Goal: Transaction & Acquisition: Purchase product/service

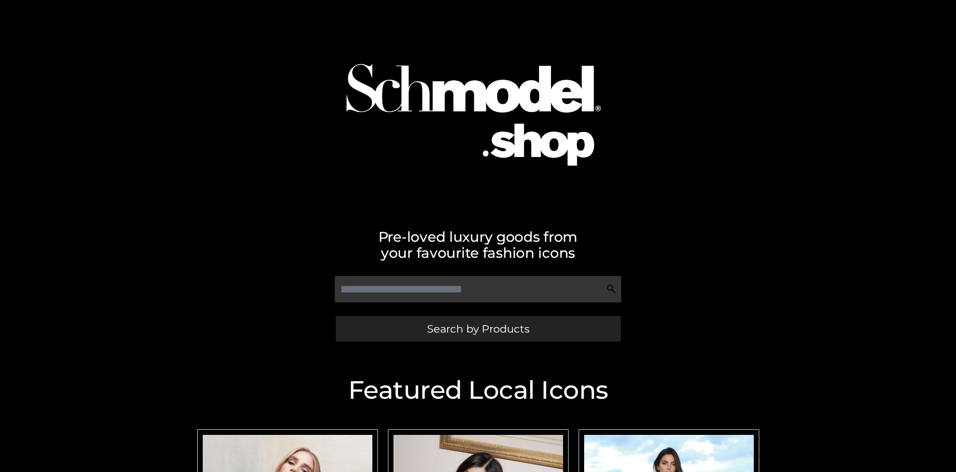
click at [478, 329] on span "Search by Products" at bounding box center [478, 329] width 102 height 11
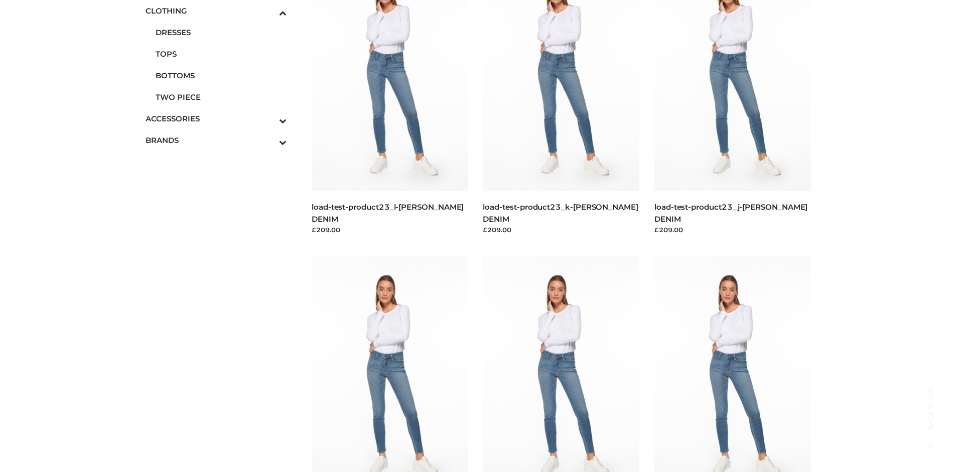
click at [221, 32] on span "DRESSES" at bounding box center [221, 33] width 131 height 12
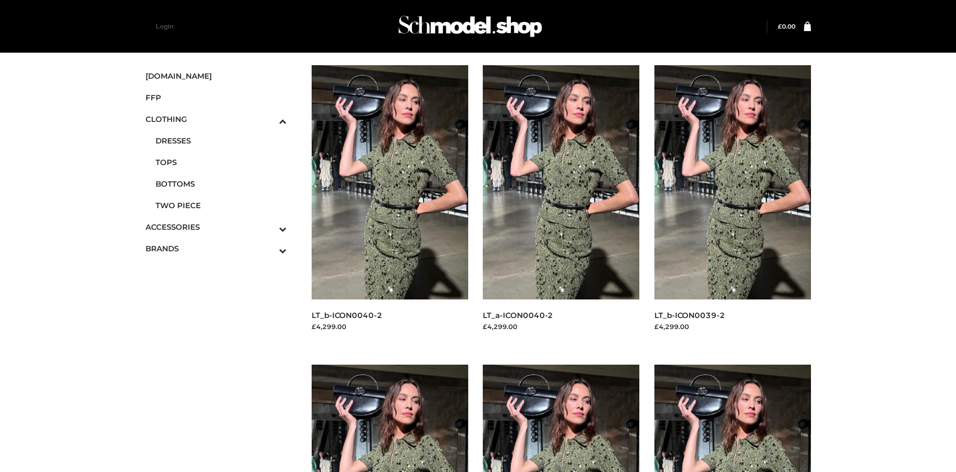
scroll to position [772, 0]
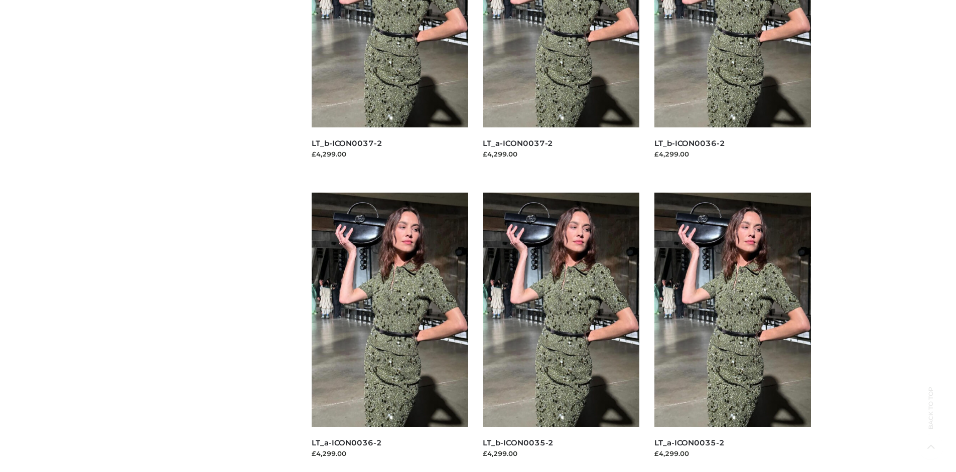
click at [389, 332] on img at bounding box center [390, 310] width 157 height 234
click at [732, 332] on img at bounding box center [732, 310] width 157 height 234
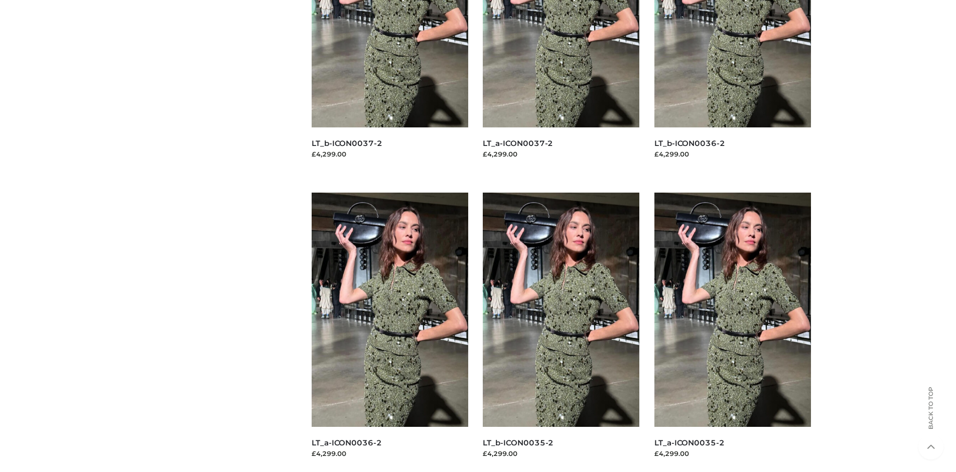
click at [561, 332] on img at bounding box center [561, 310] width 157 height 234
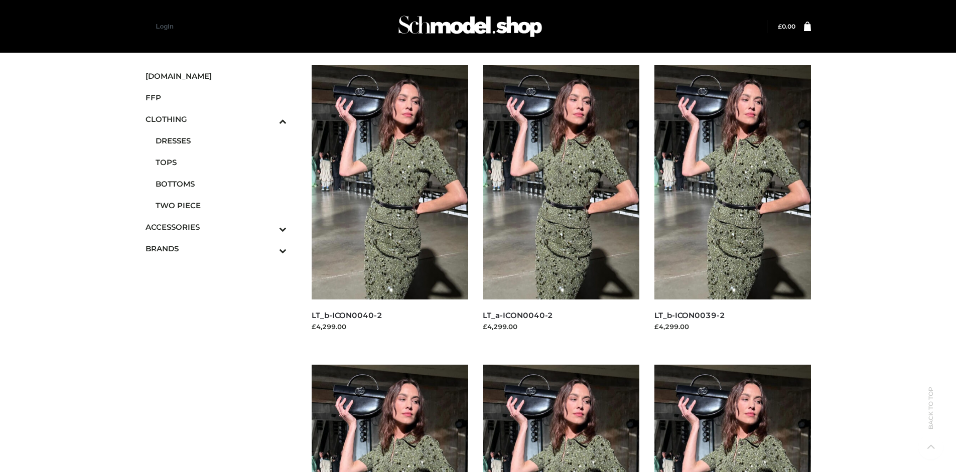
click at [269, 227] on icon "Toggle Submenu" at bounding box center [230, 229] width 112 height 12
click at [221, 184] on span "JEWELRY" at bounding box center [221, 184] width 131 height 12
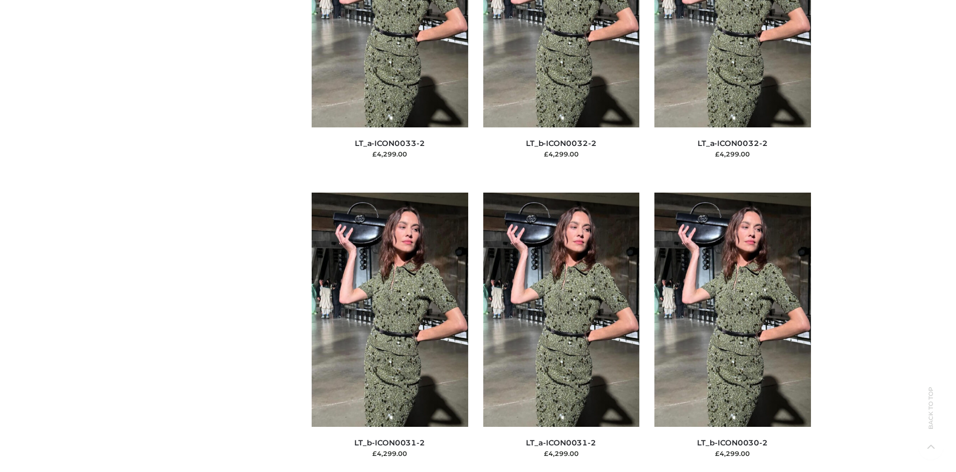
click at [561, 332] on img at bounding box center [561, 310] width 157 height 234
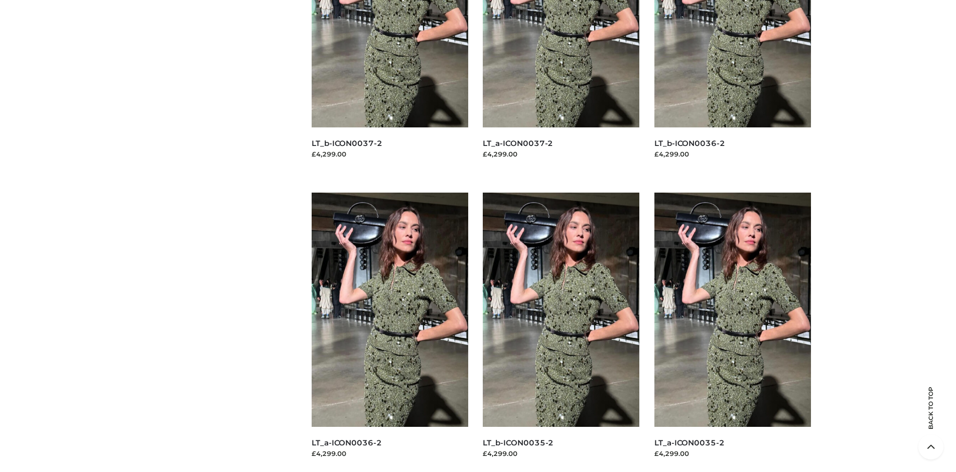
click at [389, 332] on img at bounding box center [390, 310] width 157 height 234
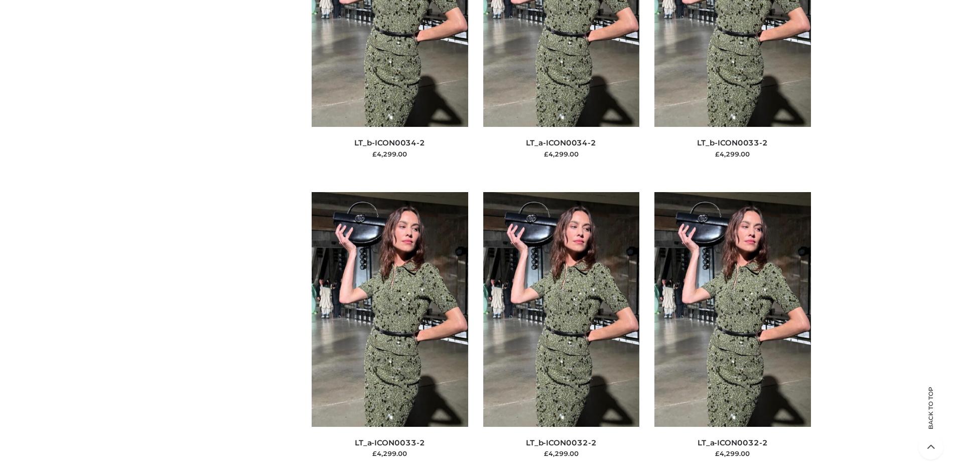
click at [389, 332] on img at bounding box center [390, 309] width 157 height 234
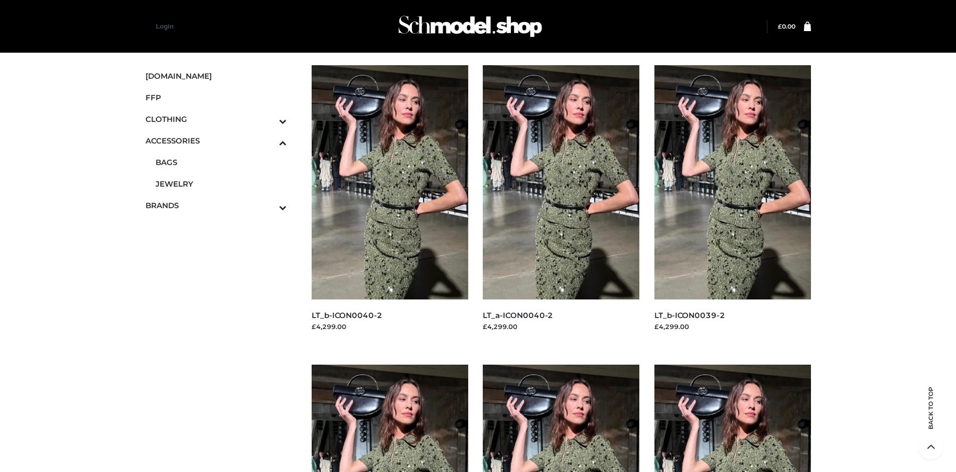
click at [732, 205] on img at bounding box center [732, 182] width 157 height 234
click at [269, 205] on icon "Toggle Submenu" at bounding box center [230, 208] width 112 height 12
click at [0, 0] on span "OPP SWIMWEAR" at bounding box center [0, 0] width 0 height 0
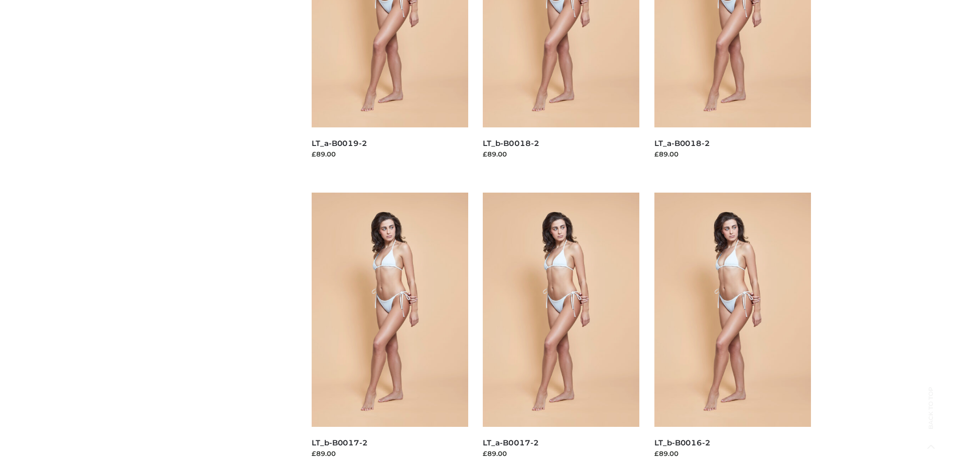
click at [561, 332] on img at bounding box center [561, 310] width 157 height 234
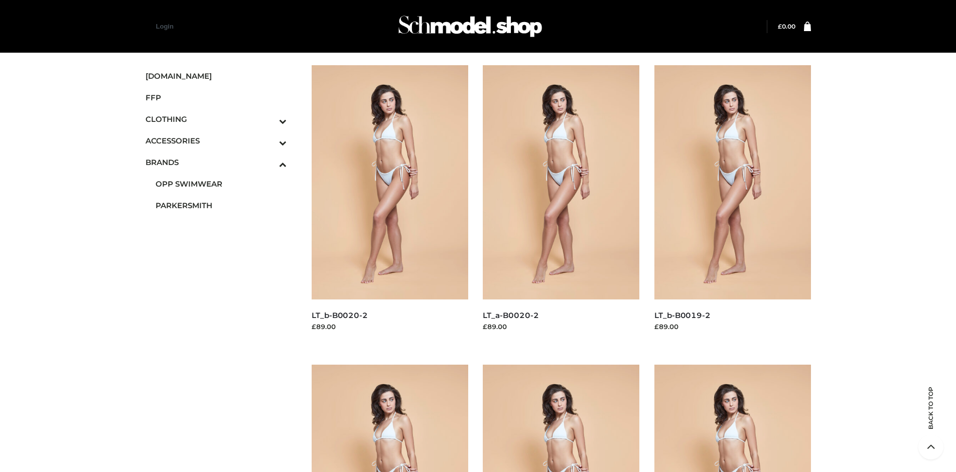
click at [389, 205] on img at bounding box center [390, 182] width 157 height 234
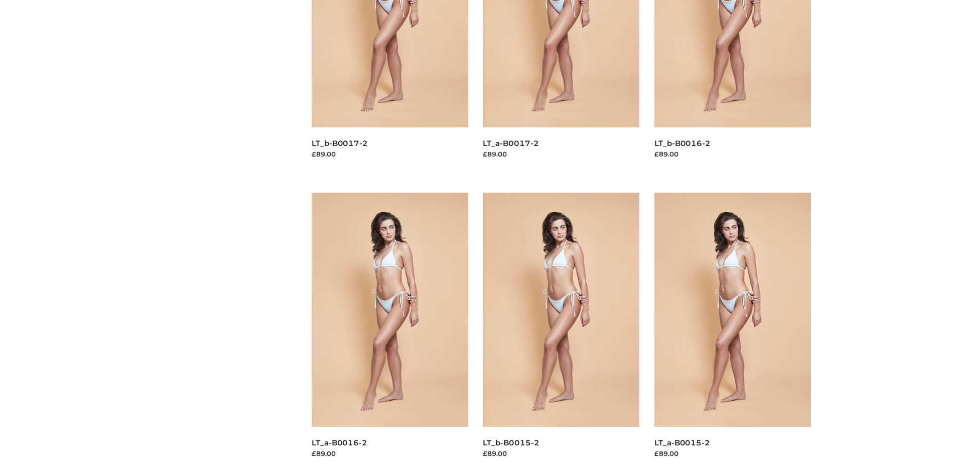
click at [561, 332] on img at bounding box center [561, 310] width 157 height 234
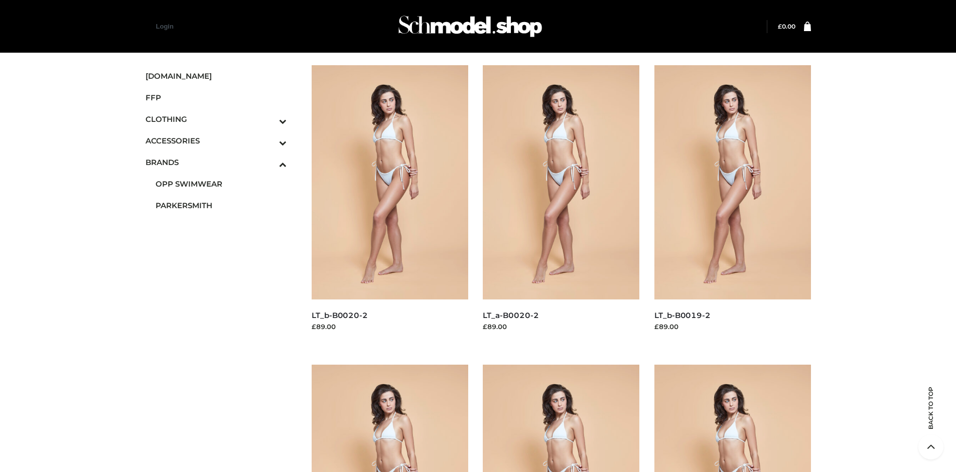
click at [216, 97] on span "FFP" at bounding box center [217, 98] width 142 height 12
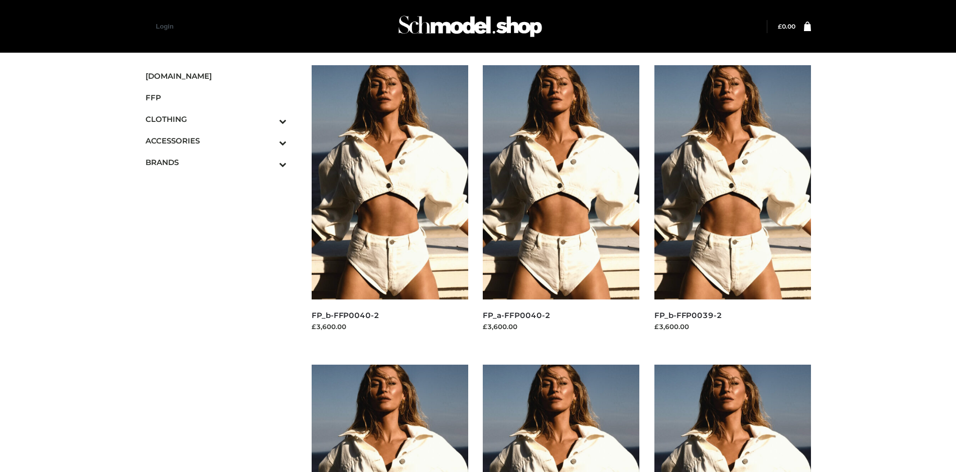
scroll to position [472, 0]
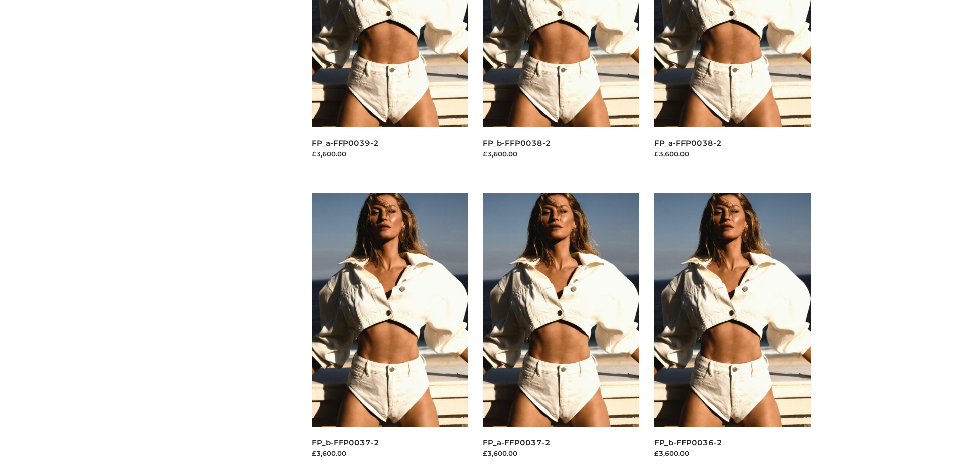
click at [732, 332] on img at bounding box center [732, 310] width 157 height 234
click at [389, 332] on img at bounding box center [390, 310] width 157 height 234
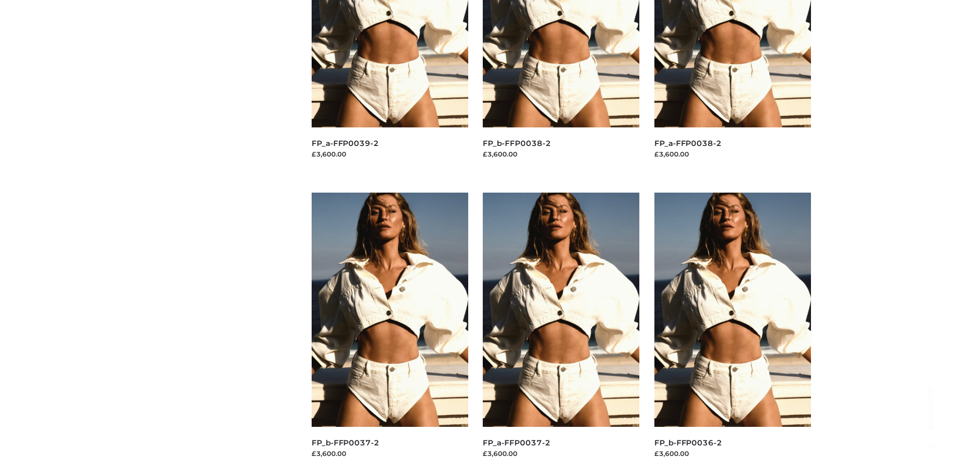
scroll to position [0, 0]
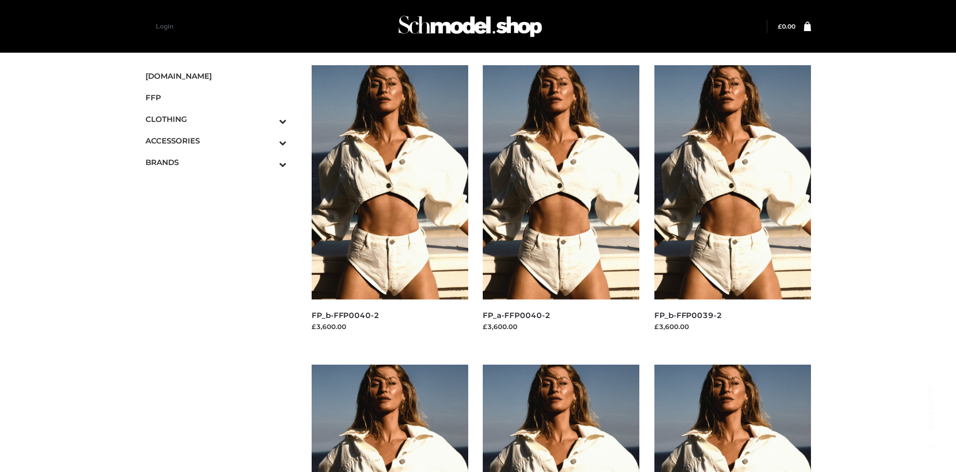
click at [389, 205] on img at bounding box center [390, 182] width 157 height 234
